Goal: Information Seeking & Learning: Learn about a topic

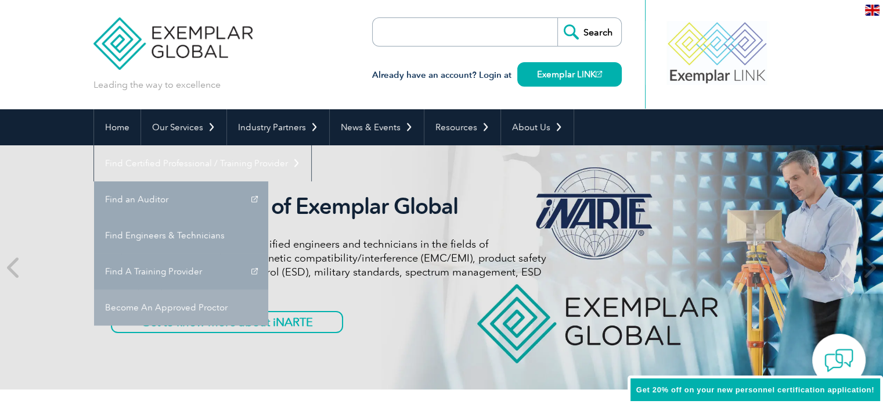
click at [268, 289] on link "Become An Approved Proctor" at bounding box center [181, 307] width 174 height 36
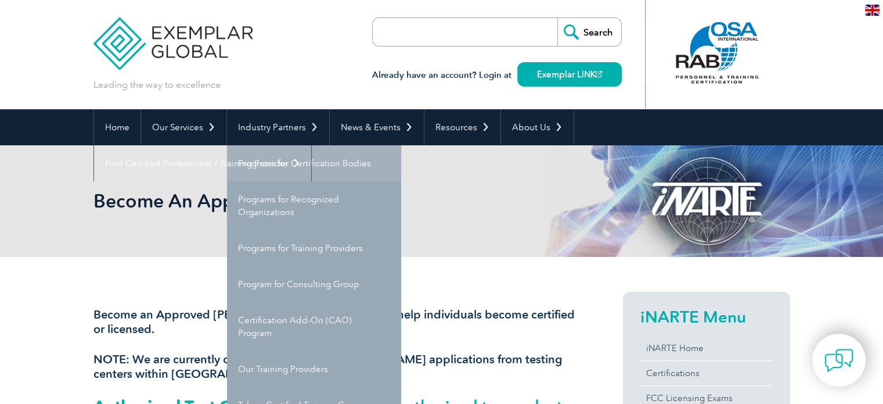
click at [290, 164] on link "Programs for Certification Bodies" at bounding box center [314, 163] width 174 height 36
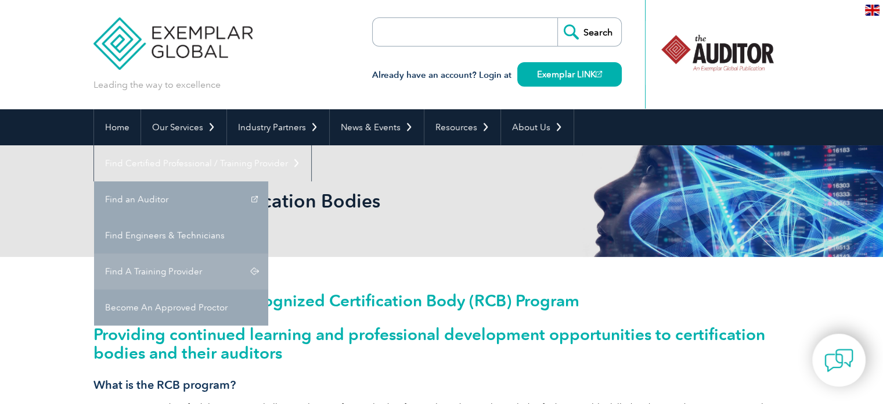
click at [268, 253] on link "Find A Training Provider" at bounding box center [181, 271] width 174 height 36
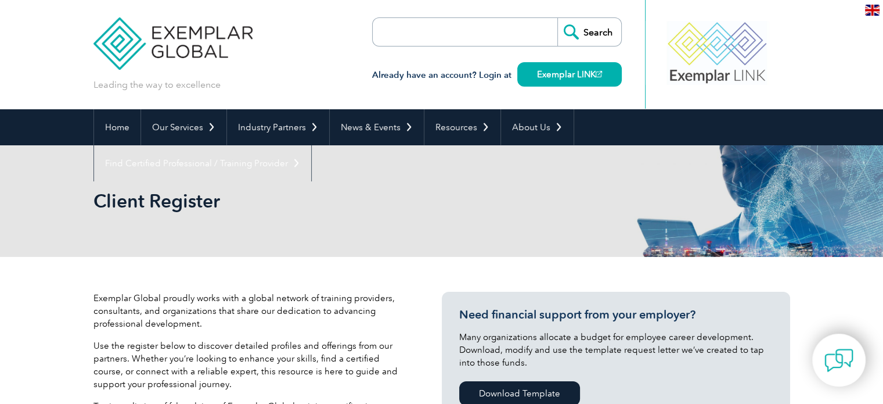
drag, startPoint x: 885, startPoint y: 116, endPoint x: 857, endPoint y: 27, distance: 93.3
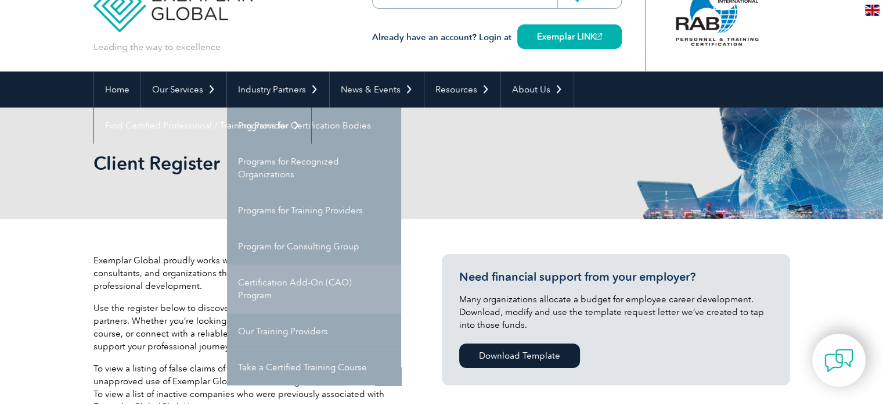
scroll to position [58, 0]
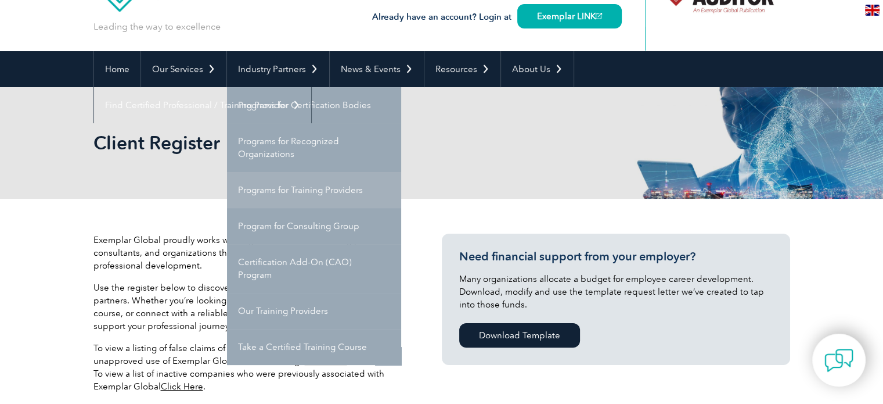
click at [294, 188] on link "Programs for Training Providers" at bounding box center [314, 190] width 174 height 36
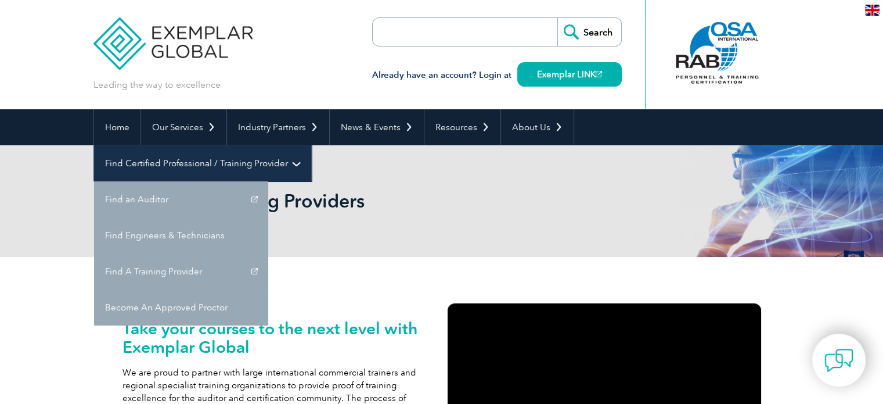
click at [311, 145] on link "Find Certified Professional / Training Provider" at bounding box center [202, 163] width 217 height 36
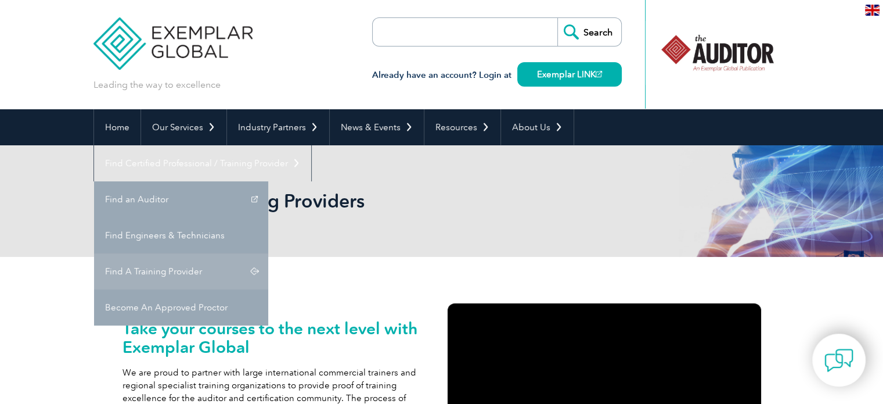
click at [268, 253] on link "Find A Training Provider" at bounding box center [181, 271] width 174 height 36
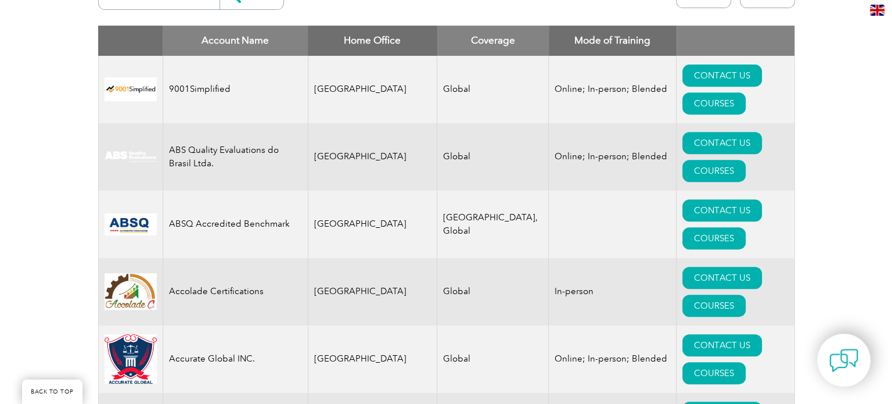
scroll to position [465, 0]
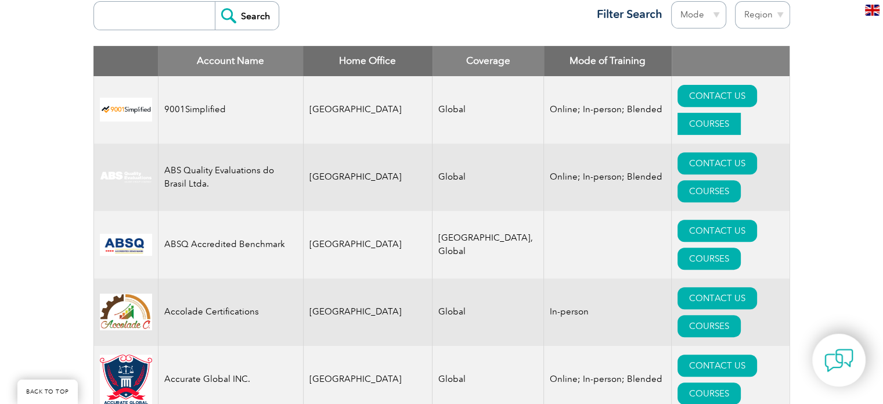
click at [736, 113] on link "COURSES" at bounding box center [709, 124] width 63 height 22
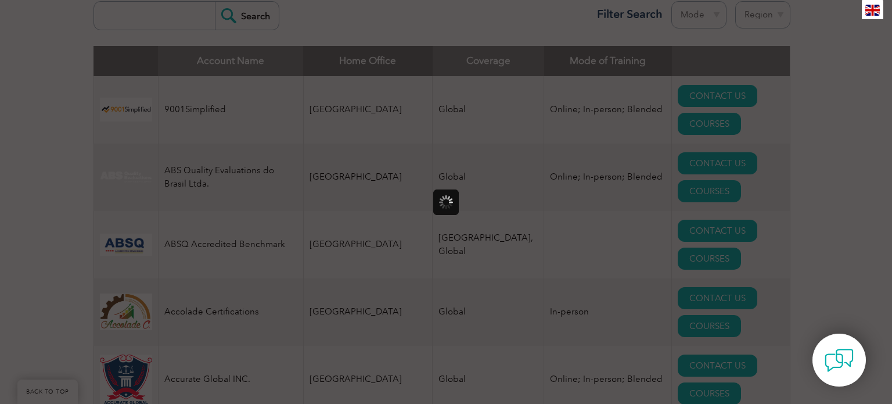
scroll to position [0, 0]
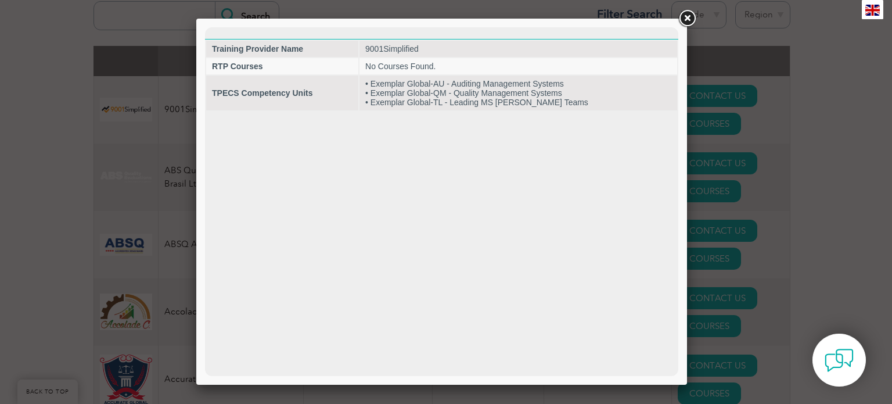
click at [685, 19] on link at bounding box center [686, 18] width 21 height 21
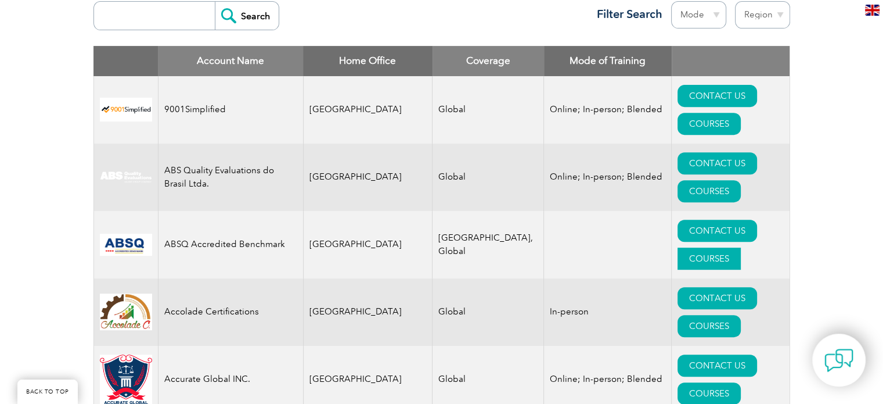
click at [741, 247] on link "COURSES" at bounding box center [709, 258] width 63 height 22
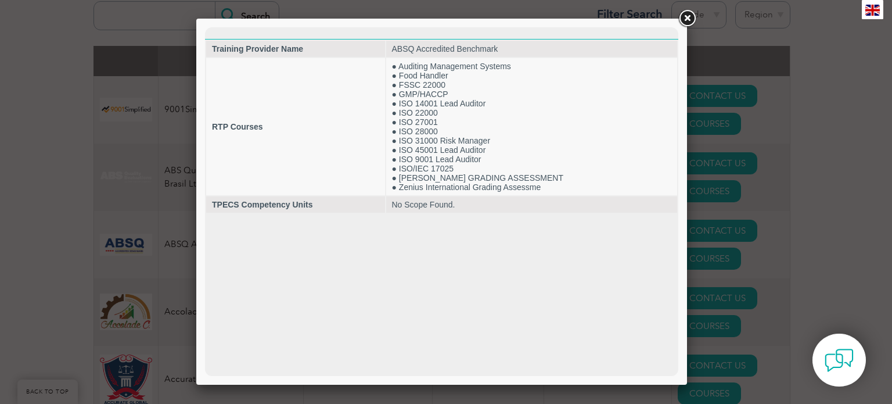
click at [690, 22] on link at bounding box center [686, 18] width 21 height 21
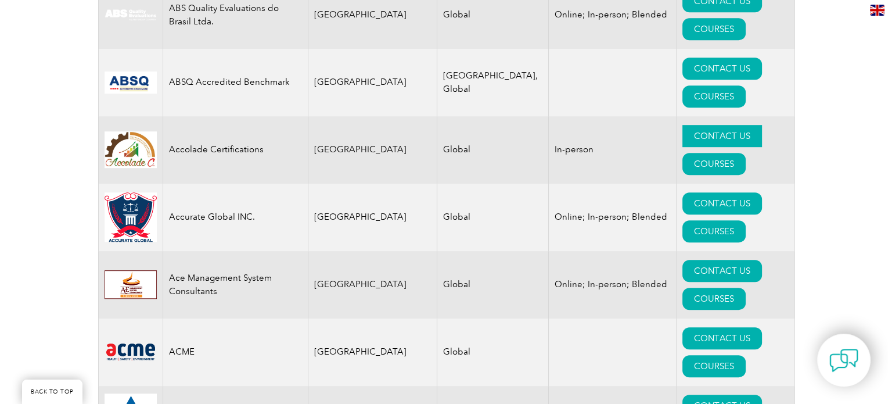
scroll to position [639, 0]
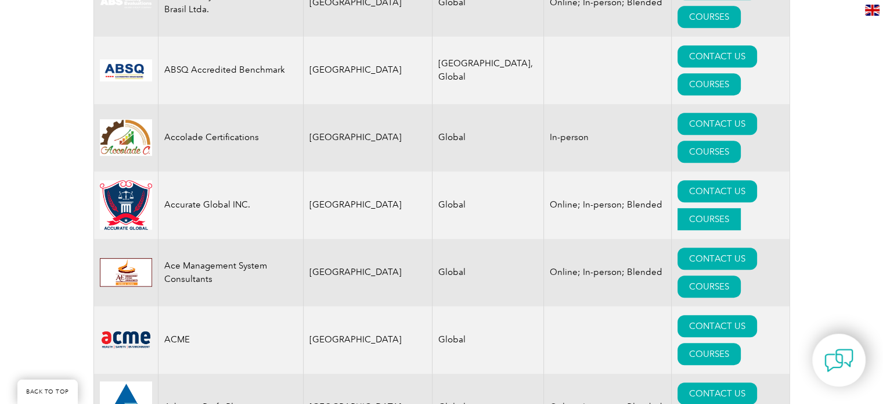
click at [741, 208] on link "COURSES" at bounding box center [709, 219] width 63 height 22
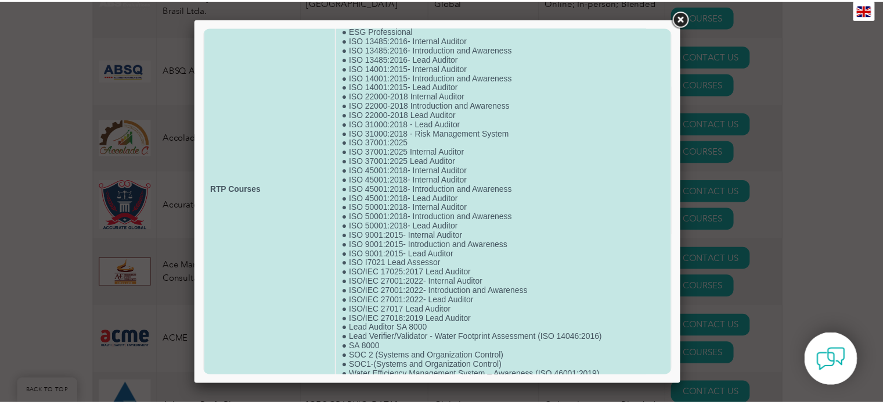
scroll to position [0, 0]
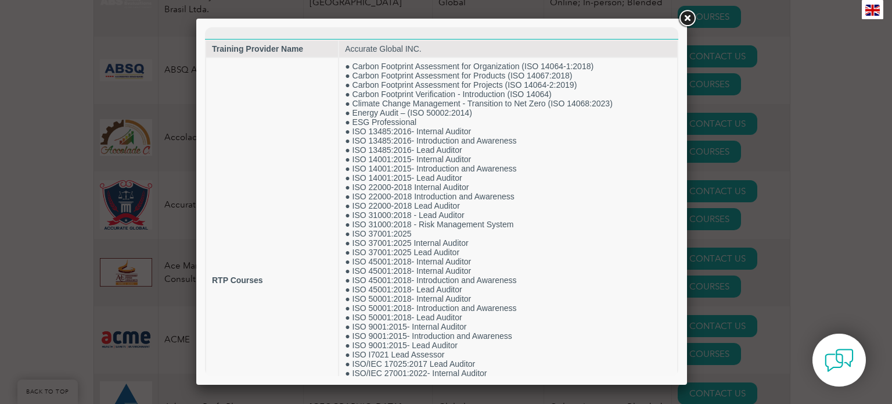
click at [691, 19] on link at bounding box center [686, 18] width 21 height 21
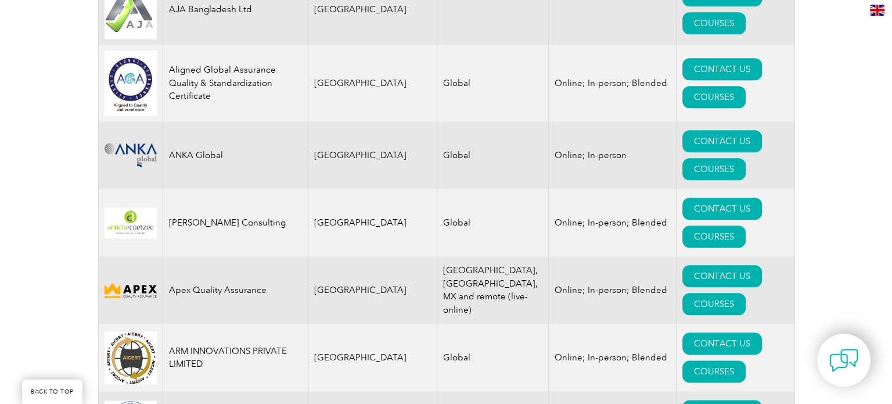
scroll to position [1394, 0]
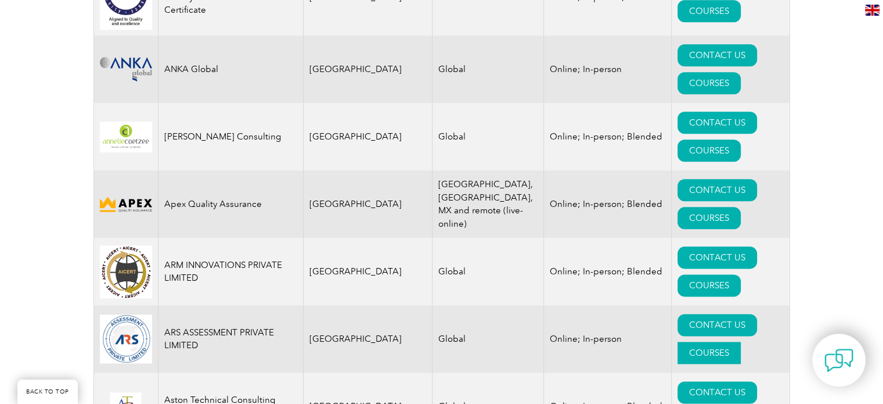
click at [741, 341] on link "COURSES" at bounding box center [709, 352] width 63 height 22
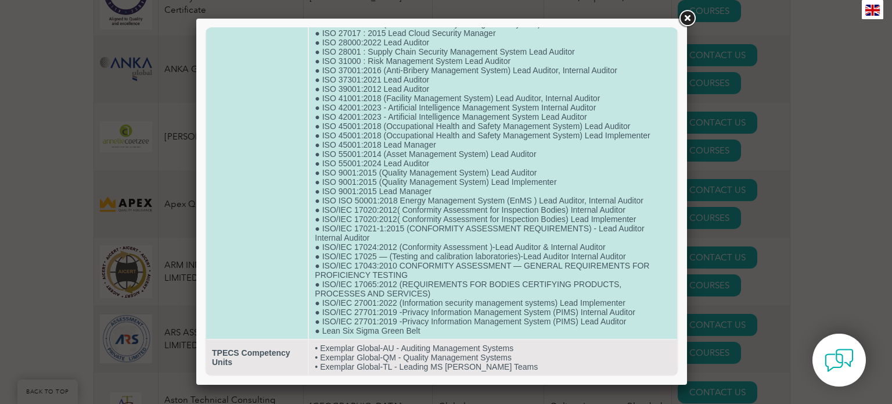
scroll to position [410, 0]
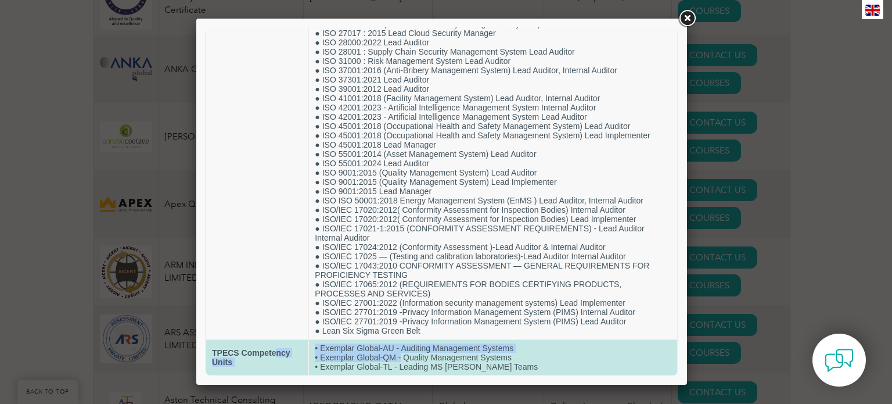
drag, startPoint x: 274, startPoint y: 352, endPoint x: 400, endPoint y: 354, distance: 126.0
click at [400, 354] on tr "TPECS Competency Units • Exemplar Global-AU - Auditing Management Systems • Exe…" at bounding box center [441, 357] width 471 height 35
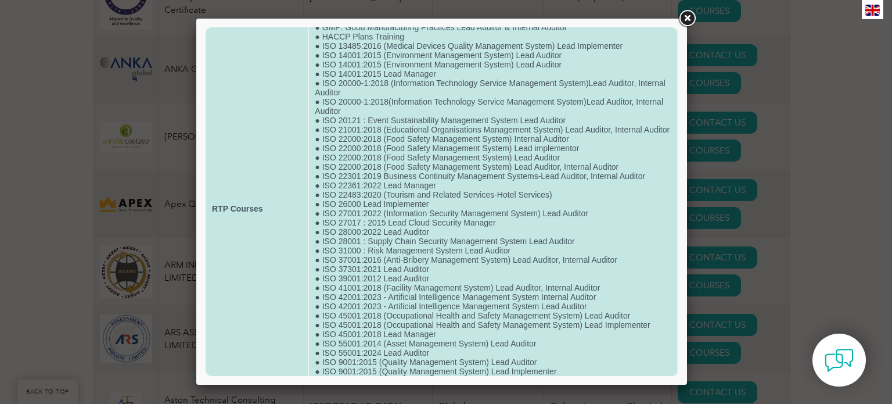
scroll to position [178, 0]
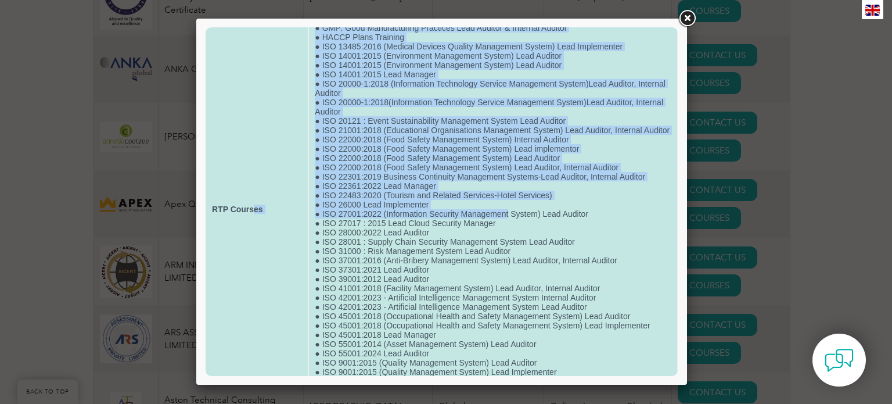
drag, startPoint x: 251, startPoint y: 185, endPoint x: 507, endPoint y: 239, distance: 261.0
click at [507, 239] on tr "RTP Courses ● HALAL ( Lead Auditor, Internal Auditor) ● ISO 13485:2016 (Medical…" at bounding box center [441, 209] width 471 height 639
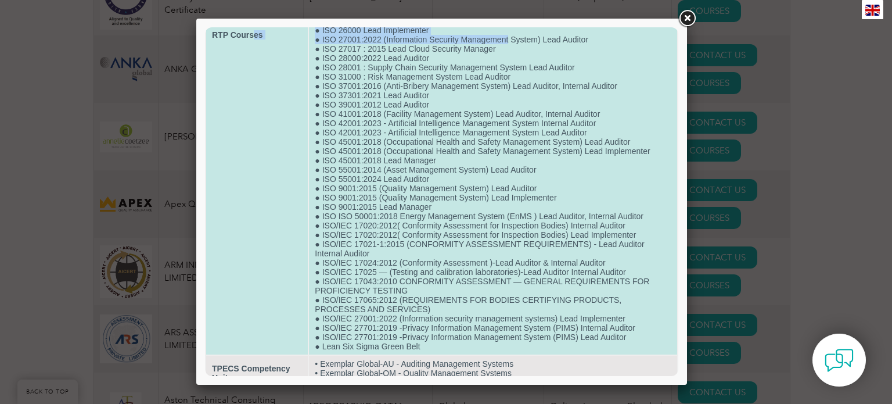
scroll to position [236, 0]
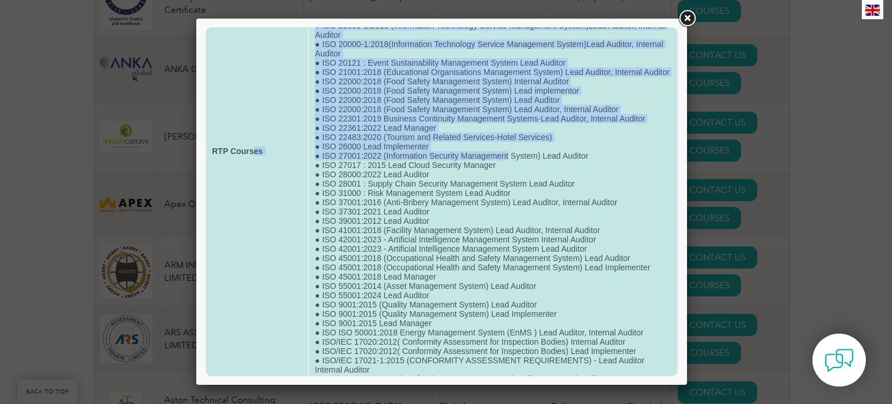
click at [264, 203] on td "RTP Courses" at bounding box center [257, 151] width 102 height 639
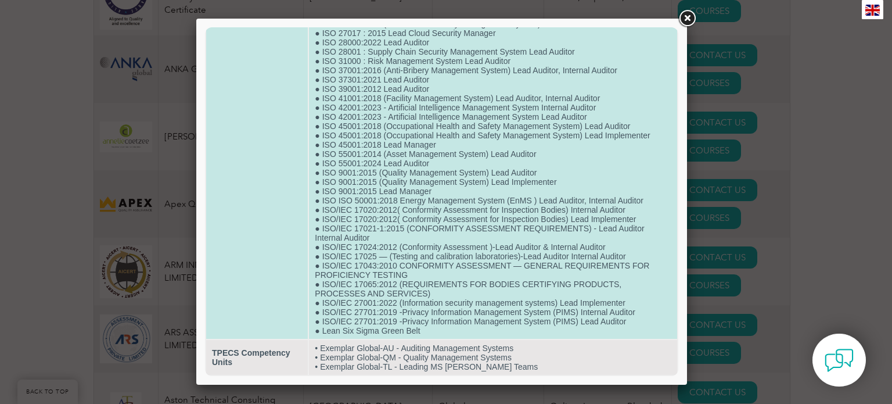
scroll to position [410, 0]
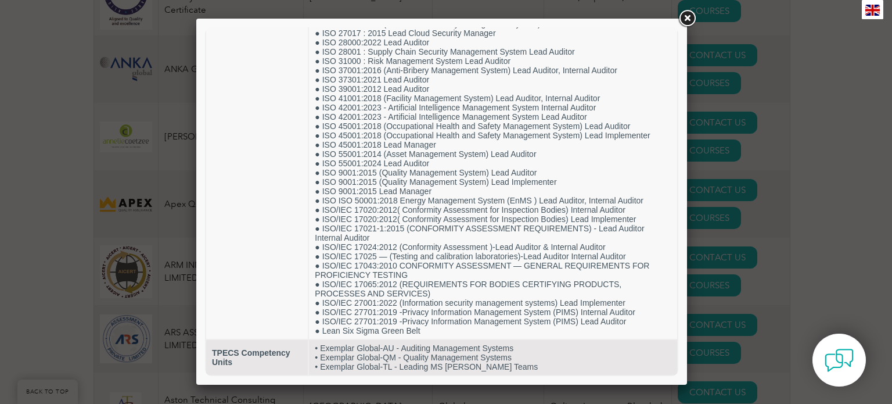
click at [687, 21] on link at bounding box center [686, 18] width 21 height 21
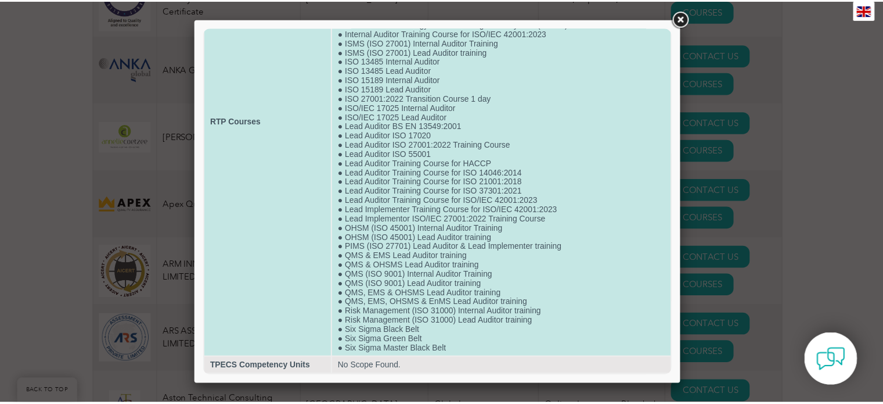
scroll to position [0, 0]
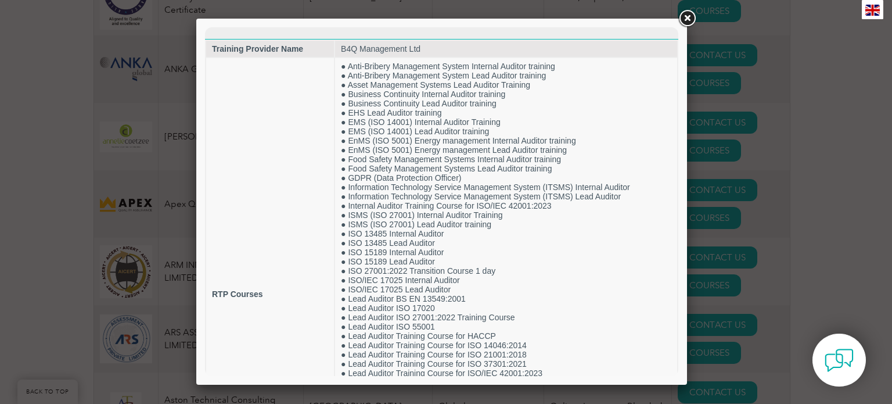
click at [692, 22] on link at bounding box center [686, 18] width 21 height 21
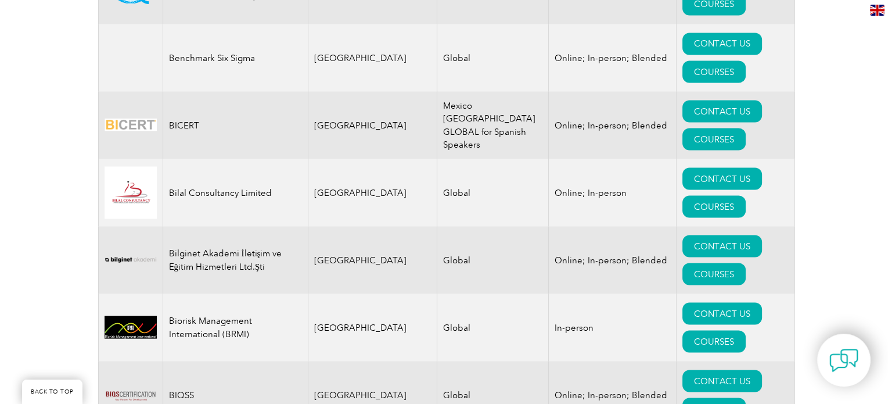
scroll to position [2206, 0]
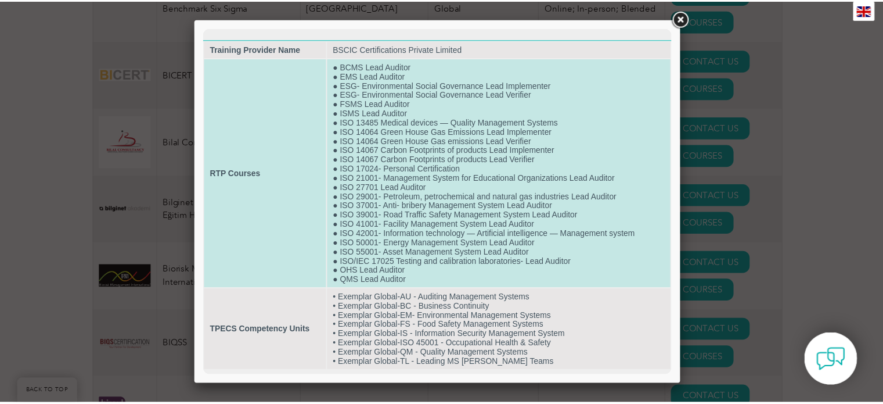
scroll to position [10, 0]
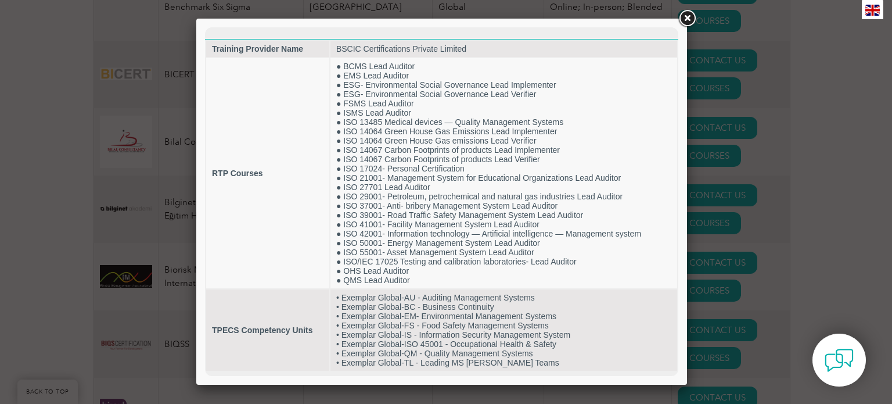
click at [690, 15] on link at bounding box center [686, 18] width 21 height 21
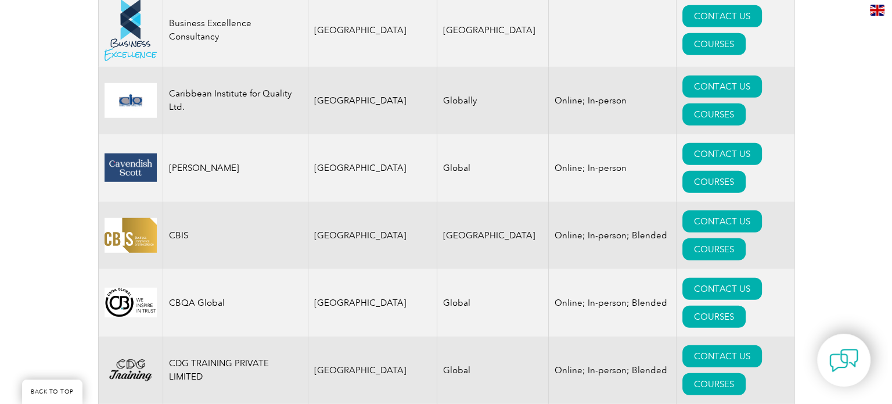
scroll to position [3252, 0]
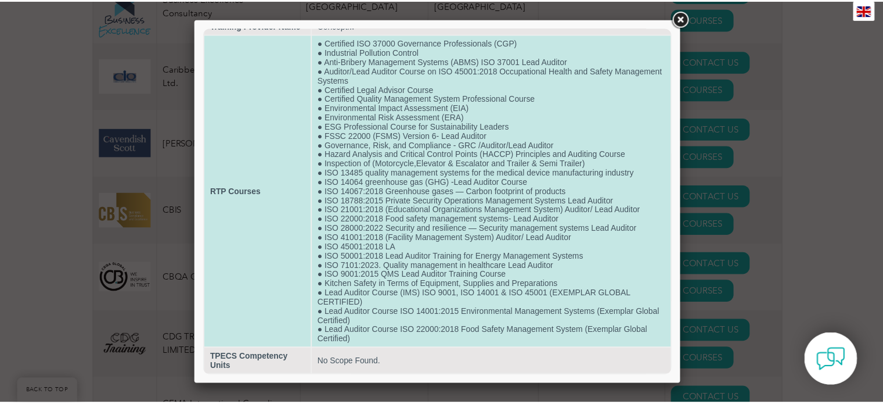
scroll to position [39, 0]
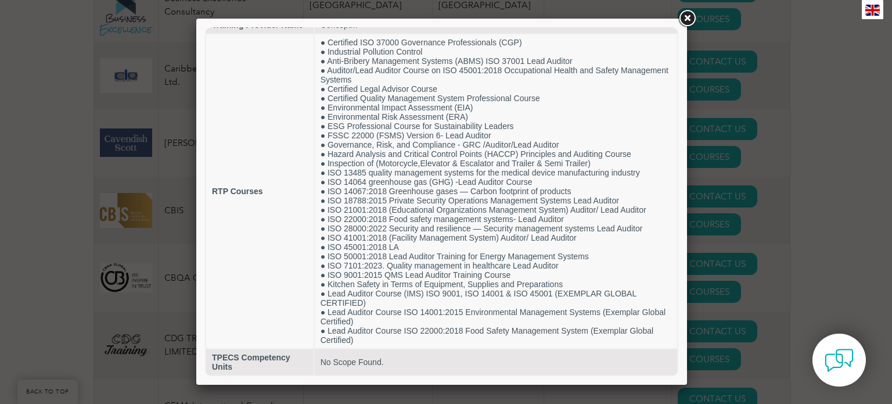
click at [693, 22] on link at bounding box center [686, 18] width 21 height 21
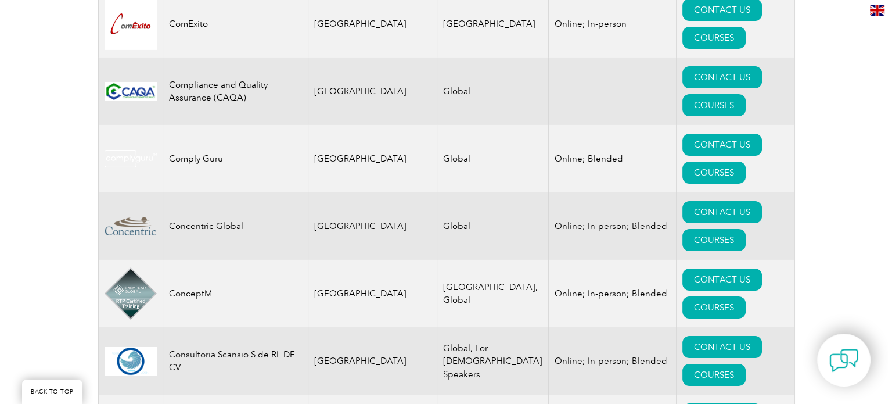
scroll to position [4064, 0]
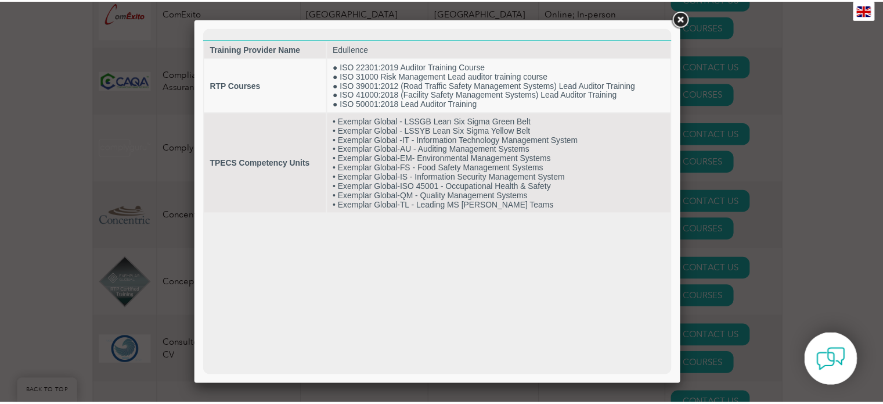
scroll to position [0, 0]
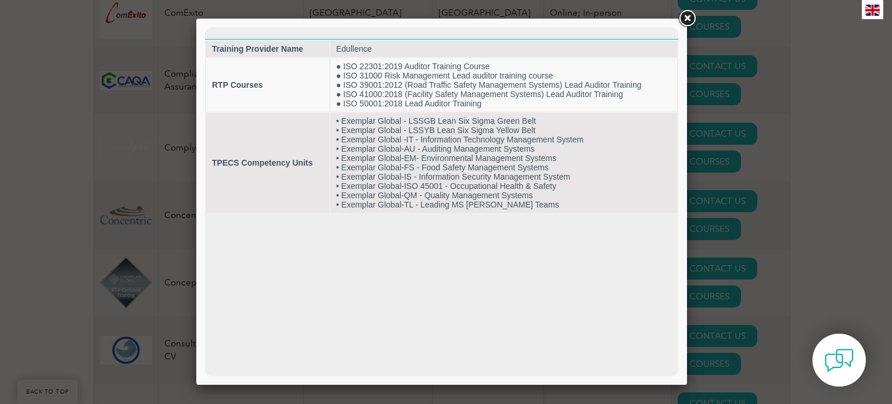
click at [689, 23] on link at bounding box center [686, 18] width 21 height 21
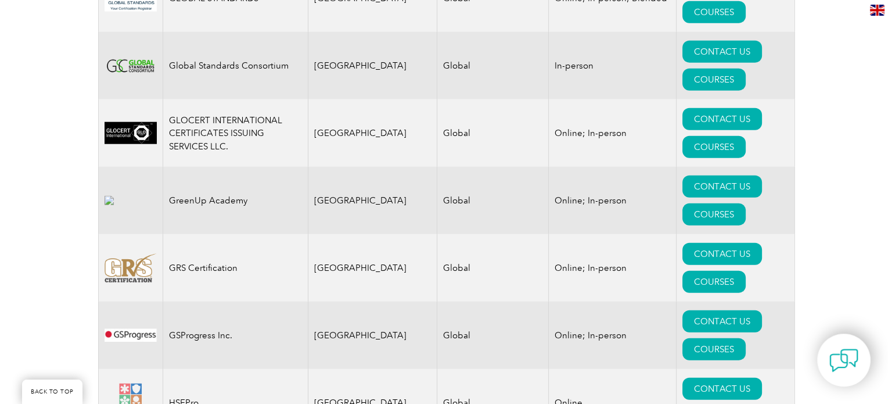
scroll to position [7316, 0]
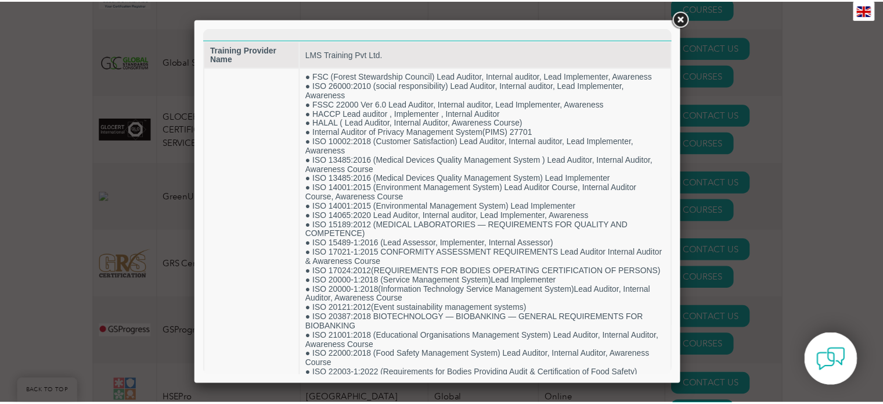
scroll to position [0, 0]
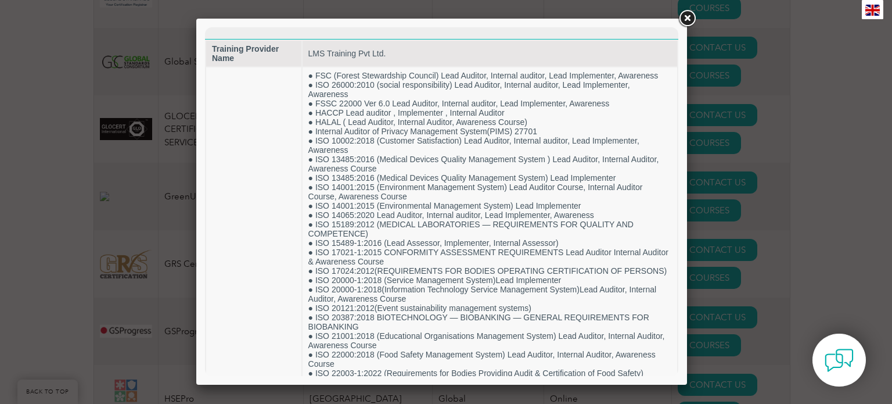
click at [687, 20] on link at bounding box center [686, 18] width 21 height 21
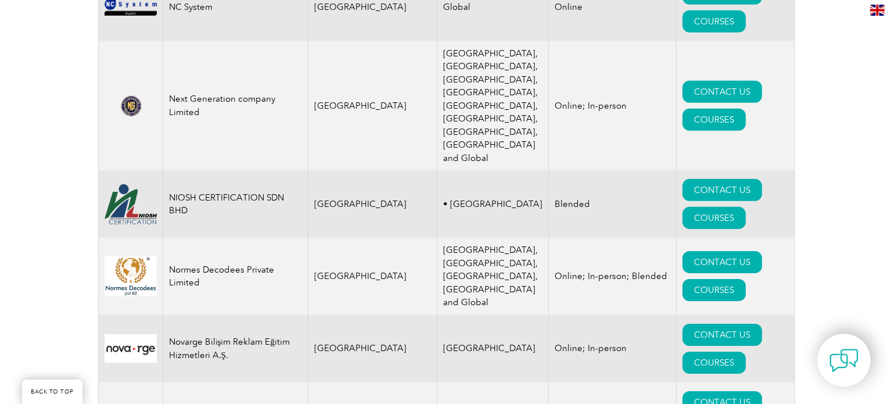
scroll to position [12542, 0]
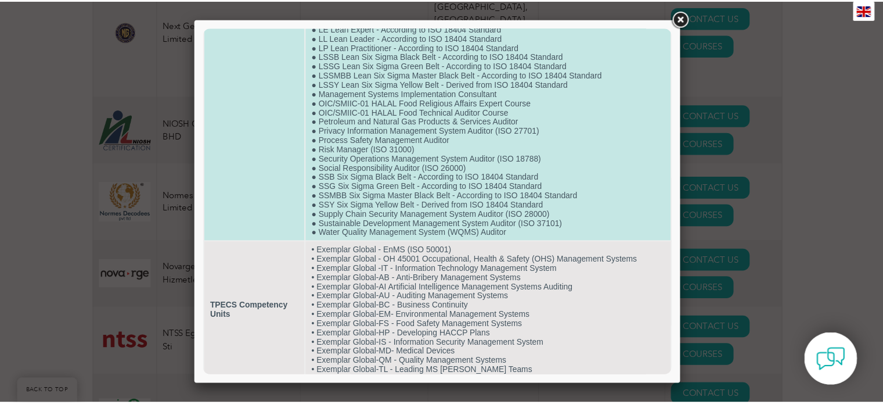
scroll to position [956, 0]
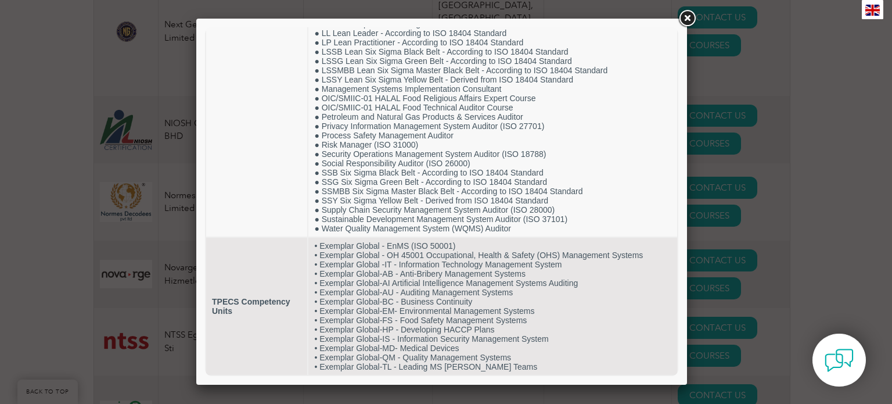
click at [687, 20] on link at bounding box center [686, 18] width 21 height 21
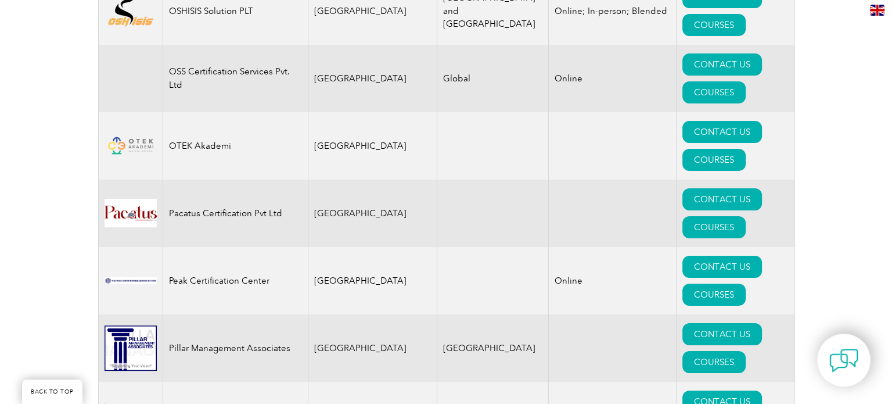
scroll to position [13238, 0]
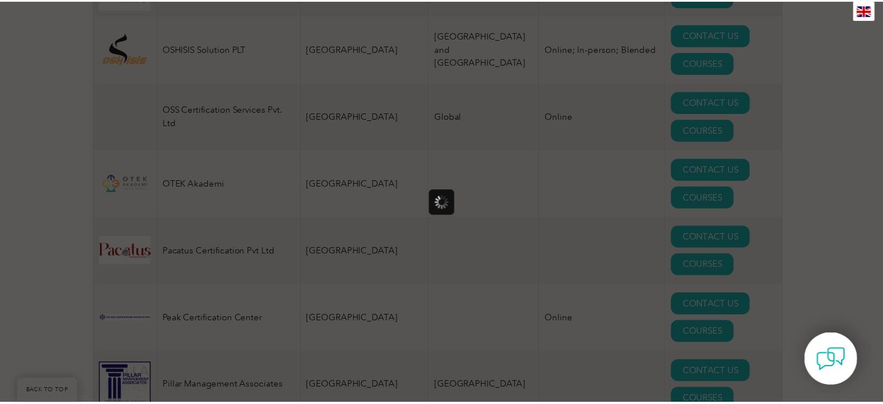
scroll to position [0, 0]
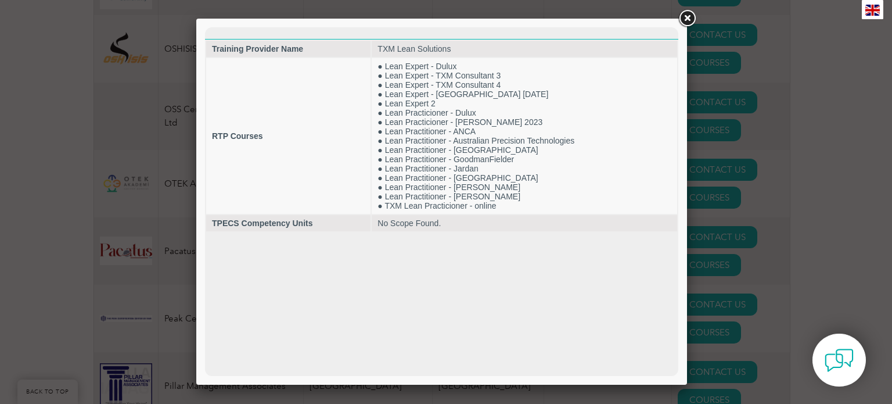
click at [687, 24] on link at bounding box center [686, 18] width 21 height 21
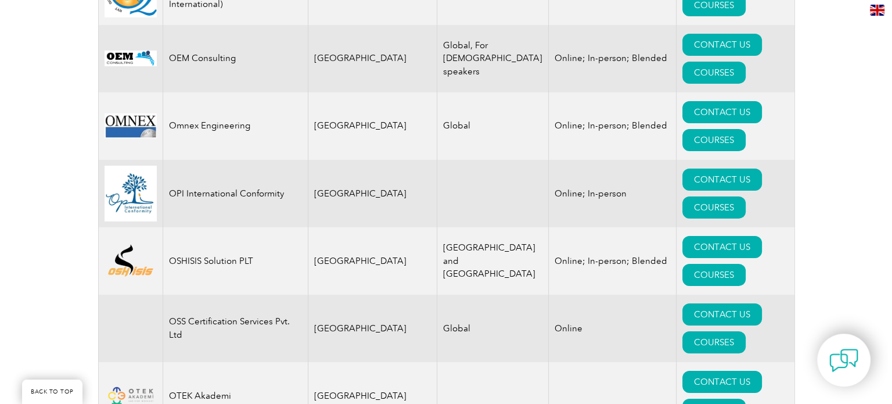
scroll to position [13006, 0]
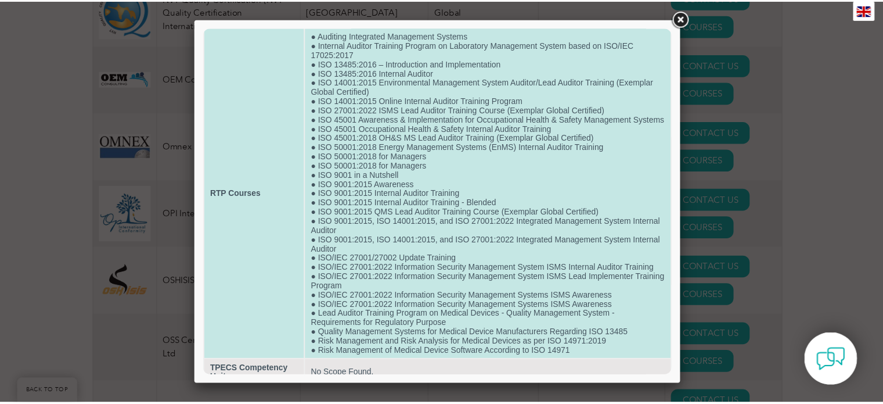
scroll to position [0, 0]
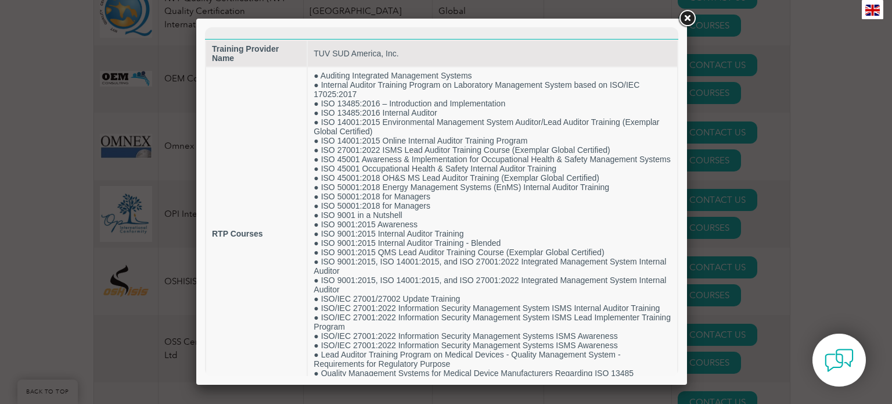
click at [687, 16] on link at bounding box center [686, 18] width 21 height 21
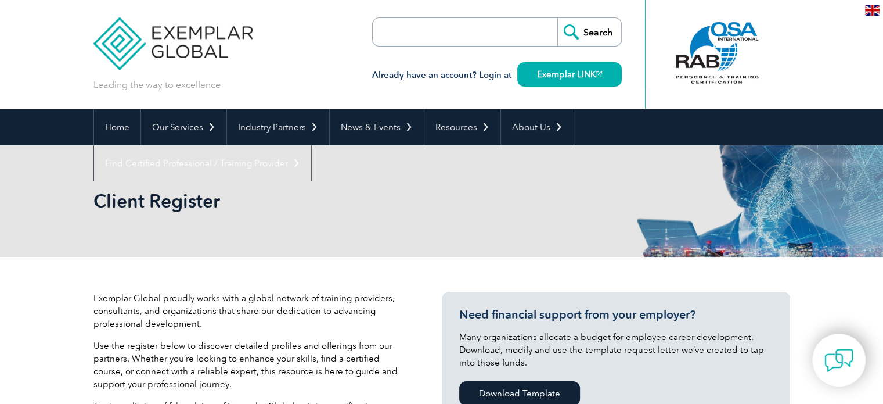
click at [315, 45] on div "Leading the way to excellence Search" at bounding box center [441, 54] width 697 height 109
